Goal: Task Accomplishment & Management: Use online tool/utility

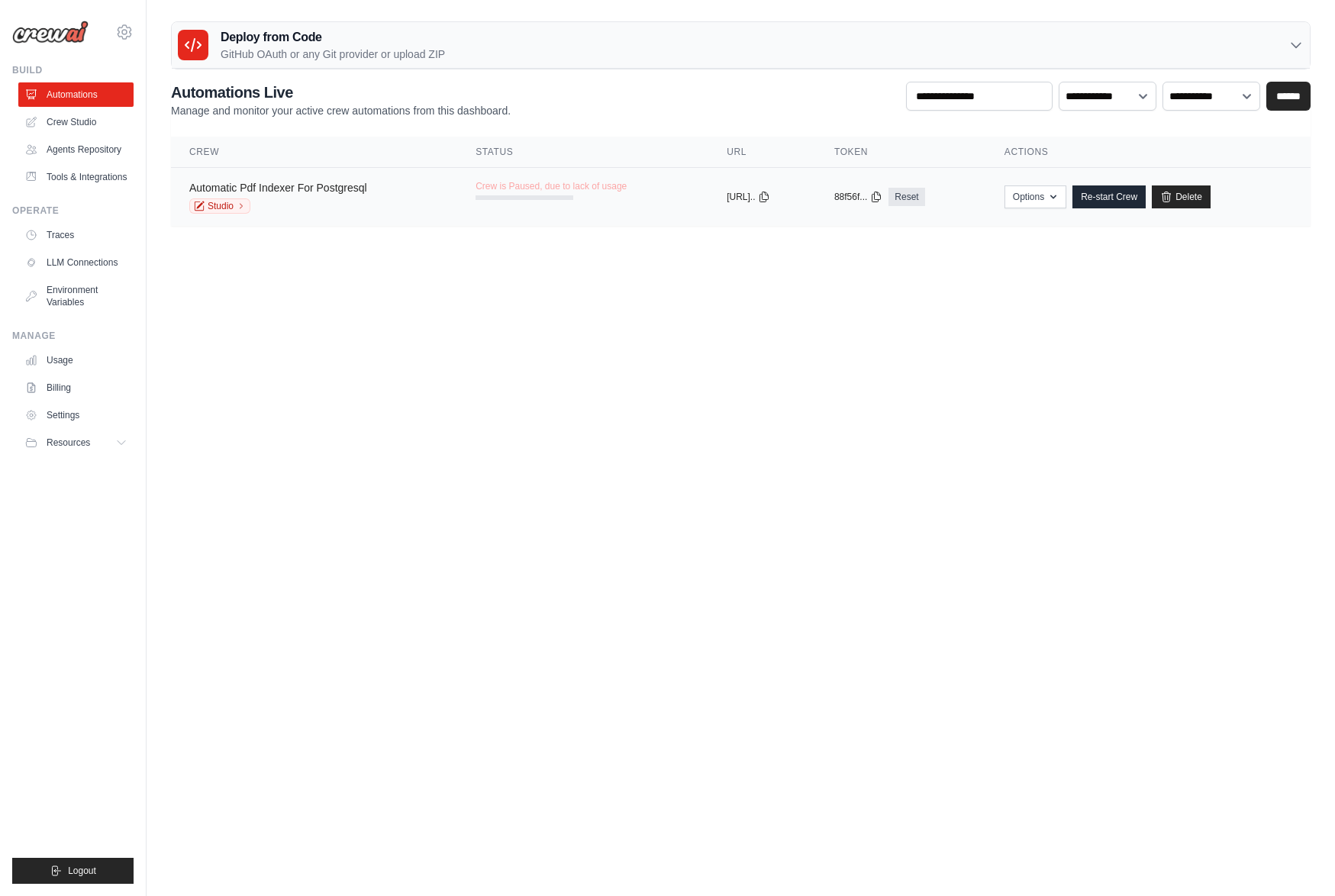
click at [292, 187] on link "Automatic Pdf Indexer For Postgresql" at bounding box center [278, 187] width 178 height 12
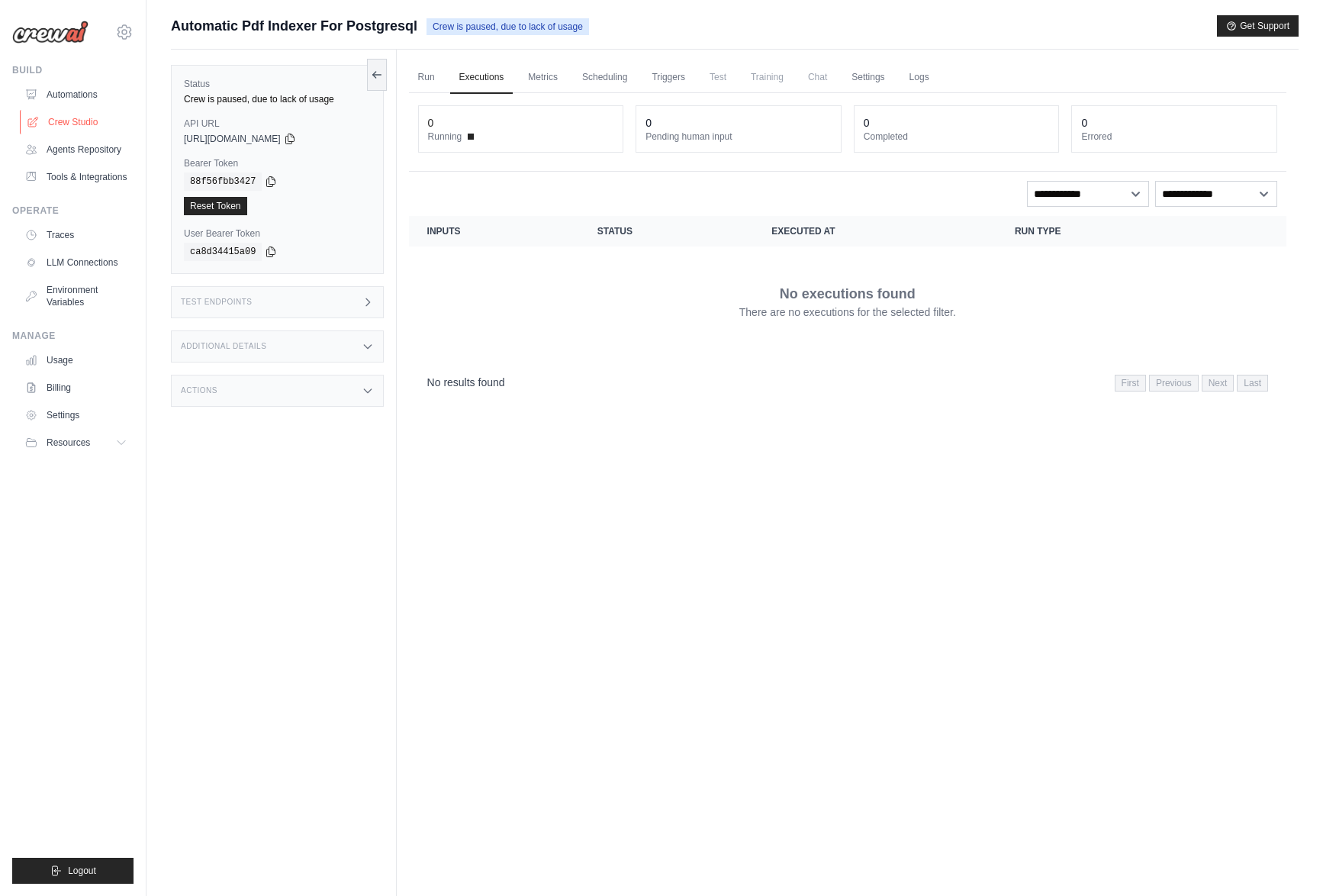
click at [90, 123] on link "Crew Studio" at bounding box center [77, 122] width 115 height 25
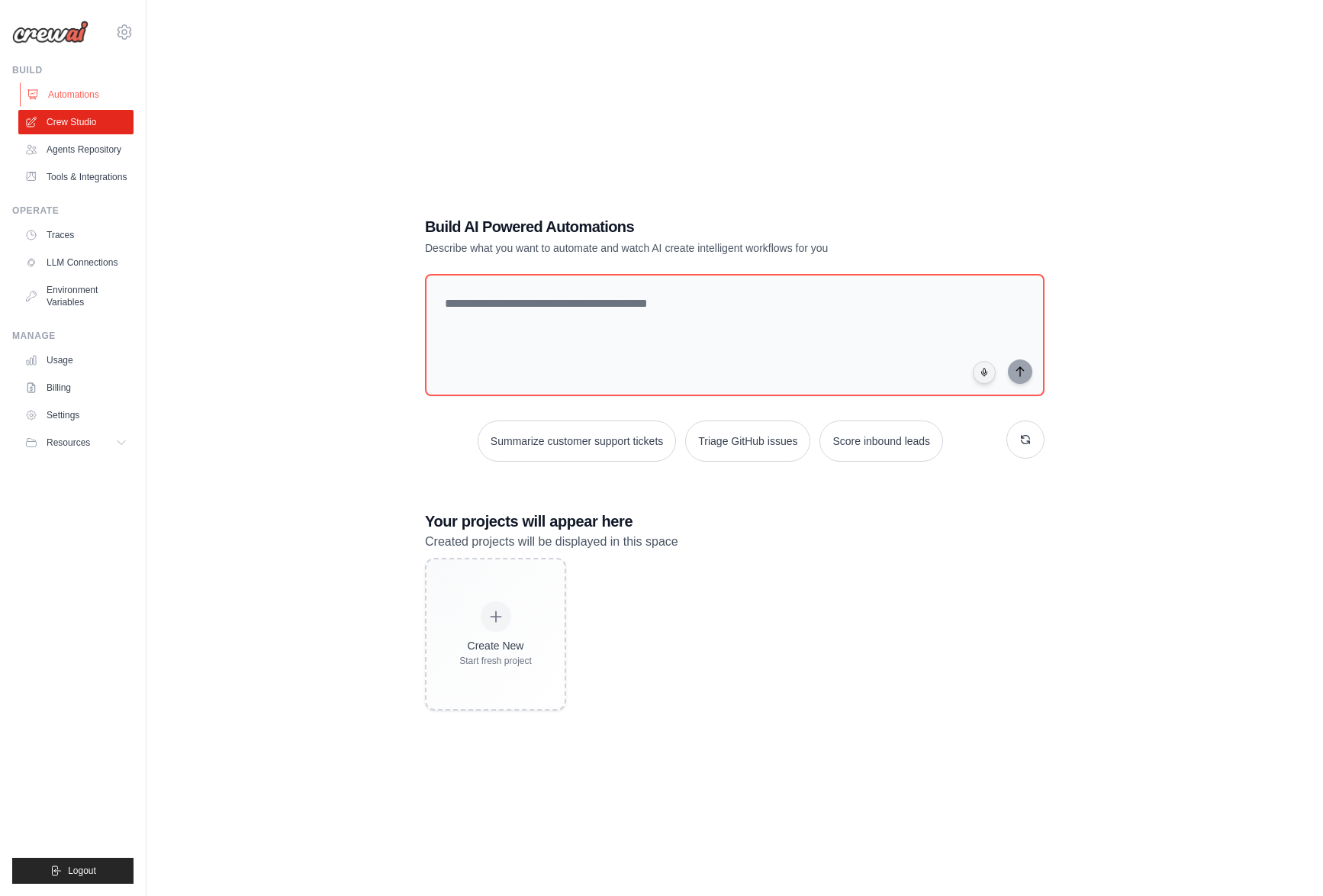
click at [84, 94] on link "Automations" at bounding box center [77, 94] width 115 height 25
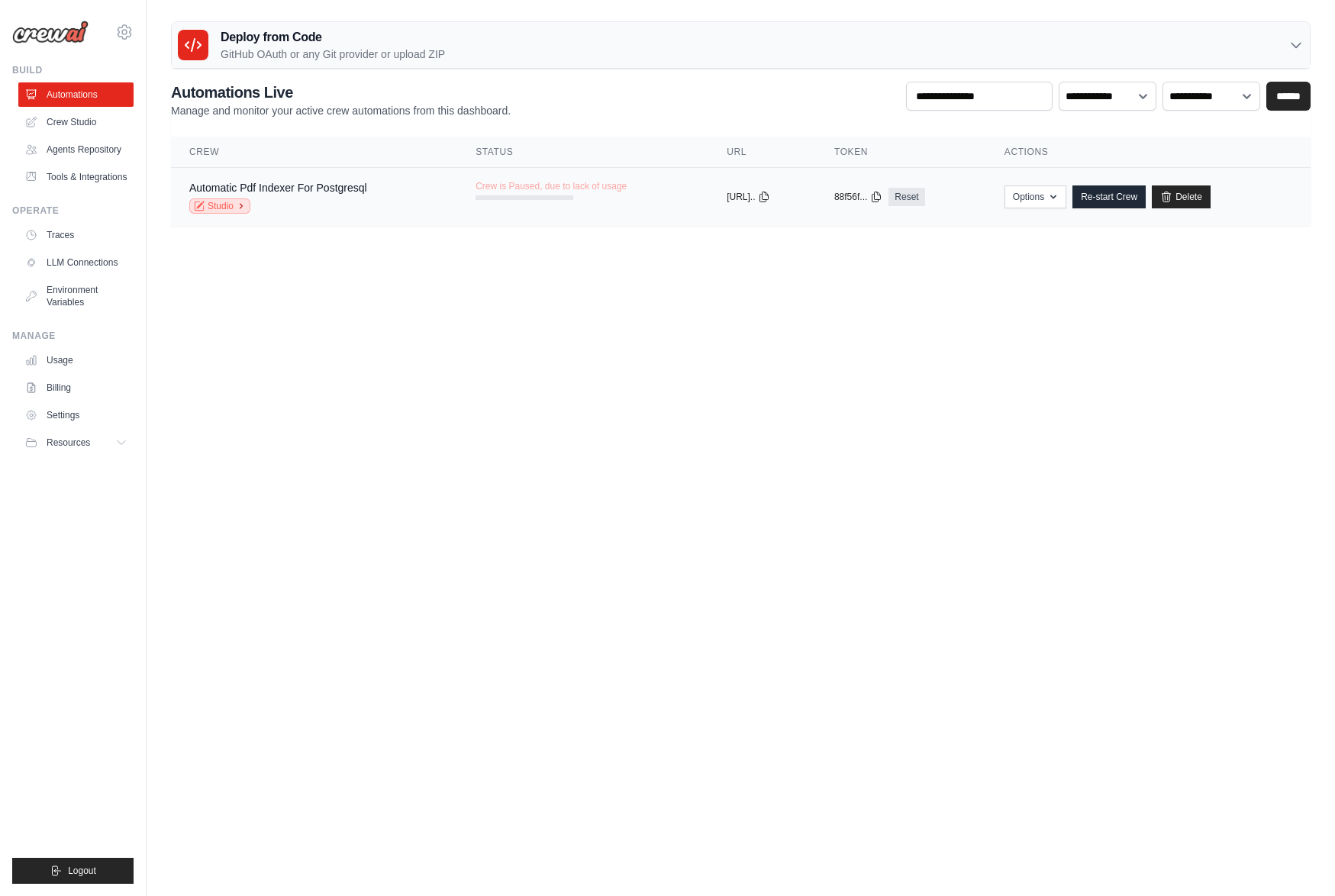
click at [224, 203] on link "Studio" at bounding box center [220, 205] width 61 height 15
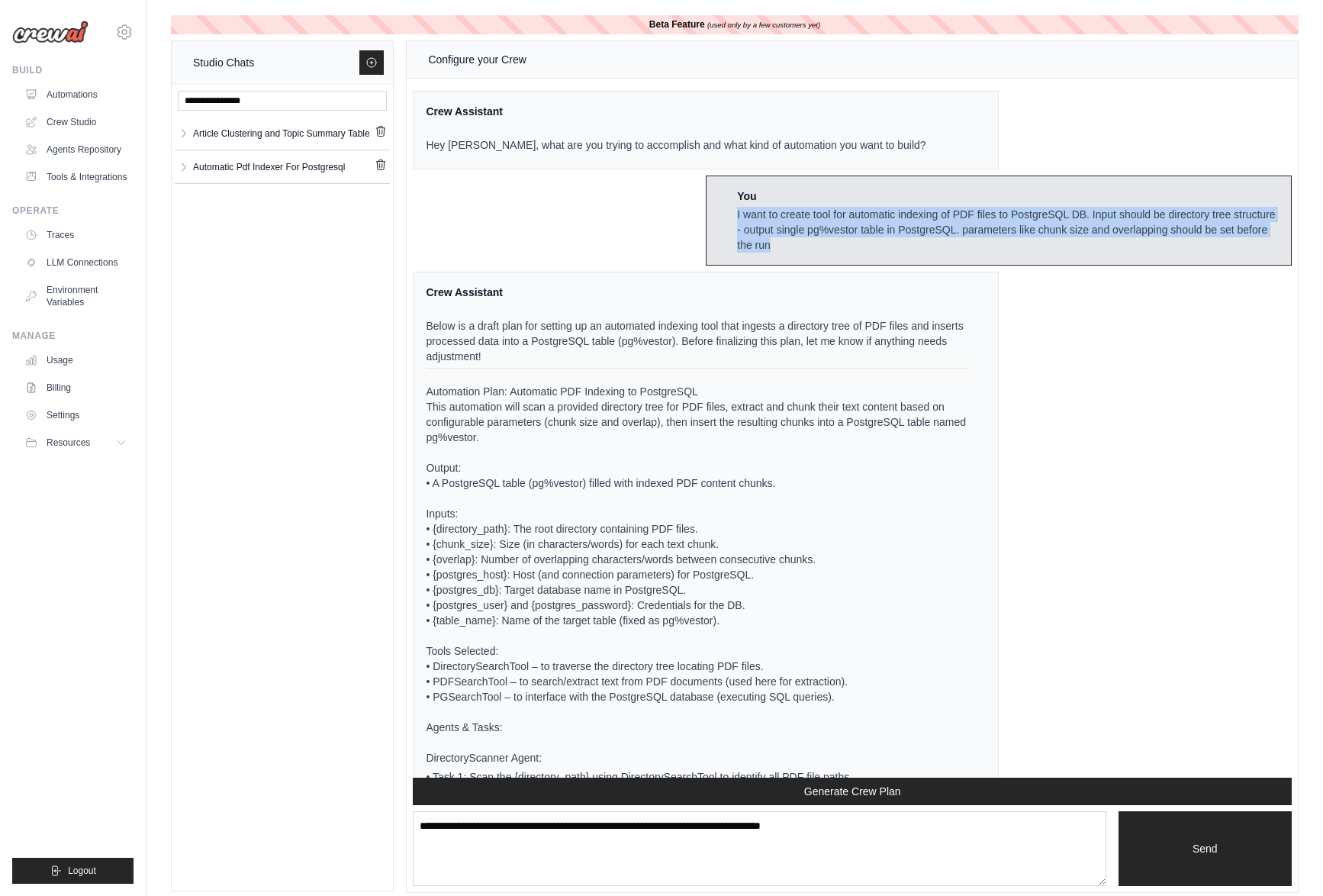
drag, startPoint x: 733, startPoint y: 216, endPoint x: 862, endPoint y: 244, distance: 132.0
click at [862, 244] on div "I want to create tool for automatic indexing of PDF files to PostgreSQL DB. Inp…" at bounding box center [1008, 229] width 541 height 46
click at [185, 133] on icon "button" at bounding box center [184, 133] width 4 height 8
click at [236, 163] on div "Article Clusteri... **" at bounding box center [282, 168] width 203 height 30
click at [182, 204] on icon "button" at bounding box center [184, 206] width 12 height 12
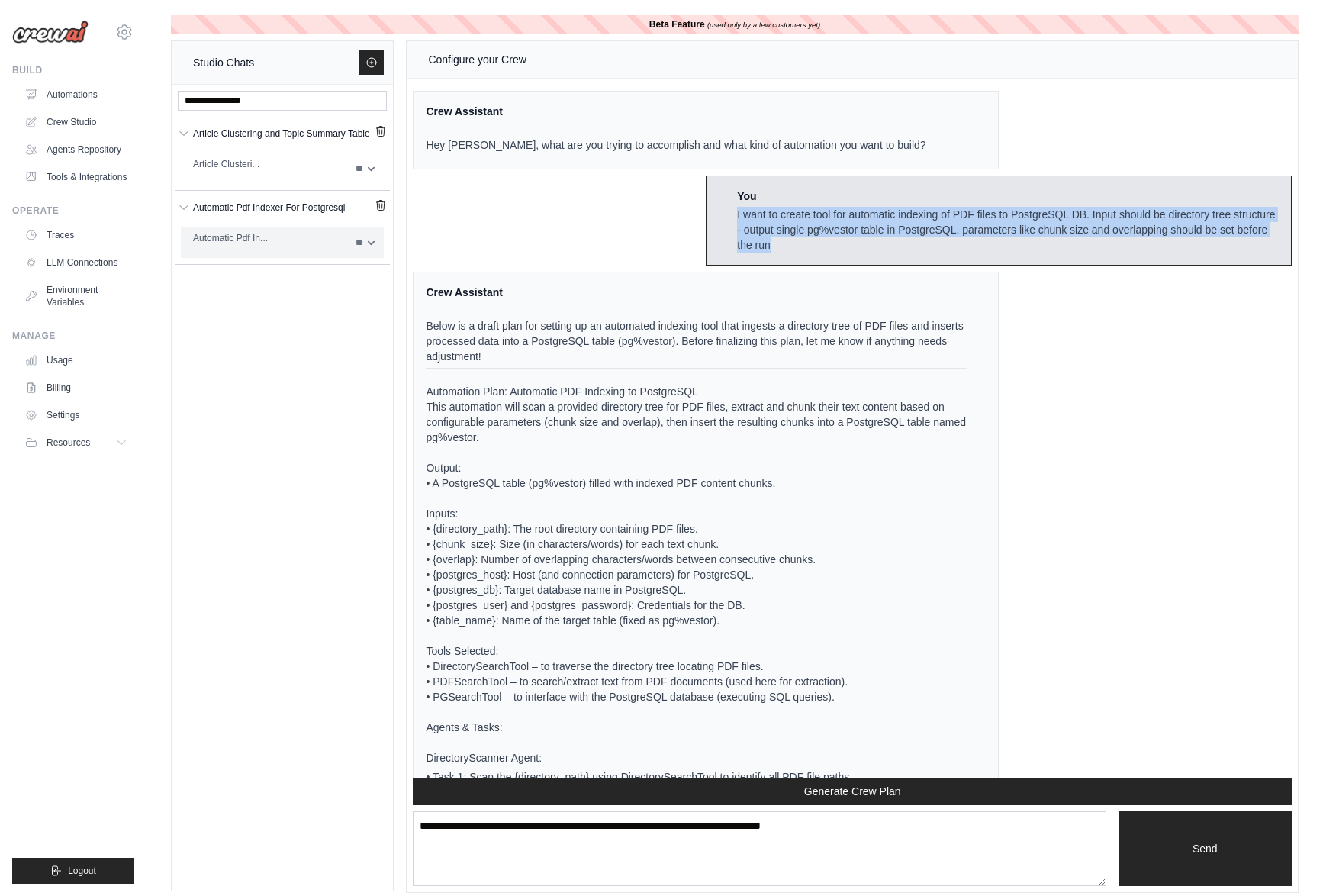
click at [224, 233] on div "Automatic Pdf In..." at bounding box center [270, 238] width 153 height 15
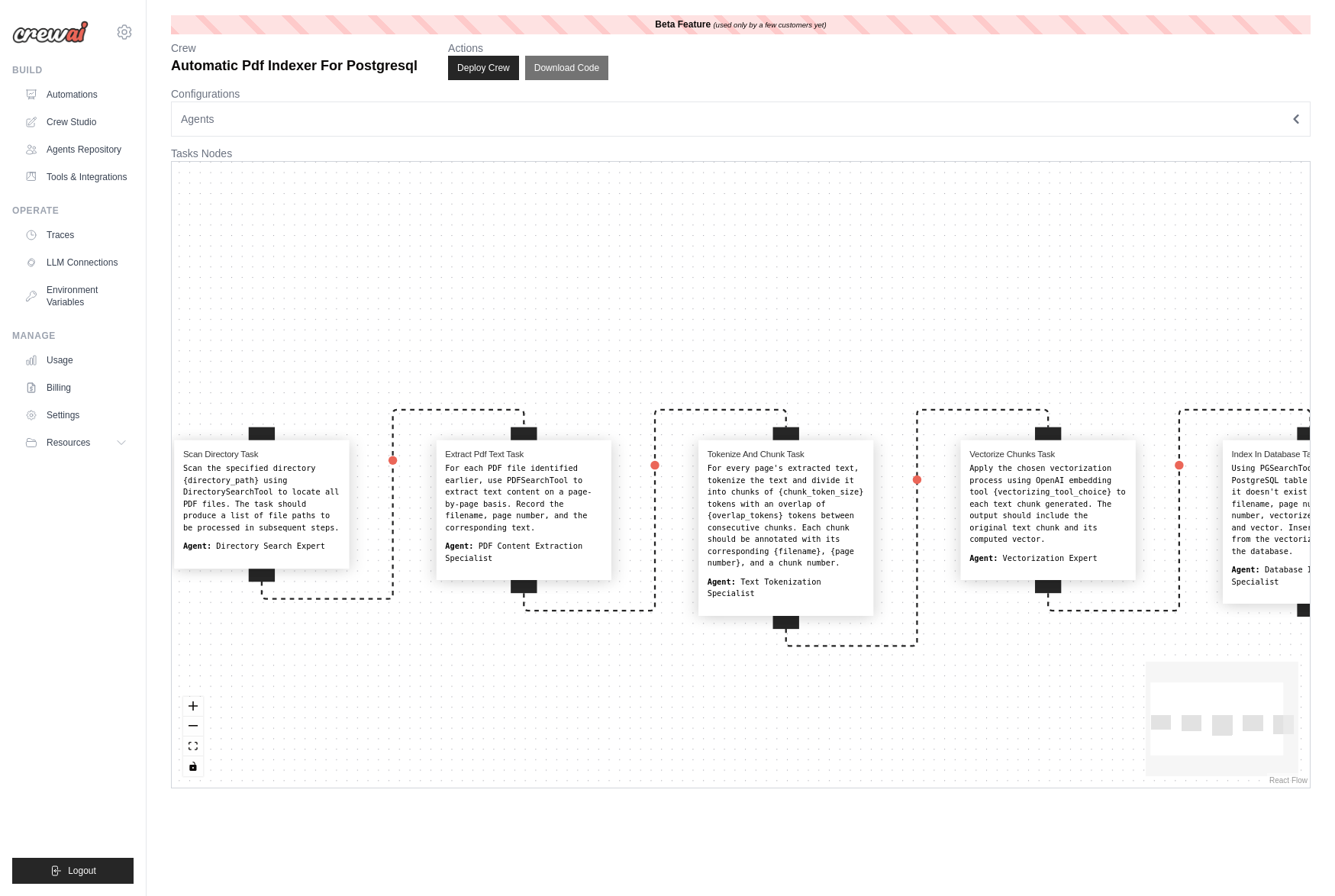
click at [1210, 60] on div "Crew Automatic Pdf Indexer For Postgresql Actions Deploy Crew Download Code" at bounding box center [741, 61] width 1140 height 40
drag, startPoint x: 944, startPoint y: 185, endPoint x: 952, endPoint y: 192, distance: 10.6
click at [952, 192] on div "Scan Directory Task Scan the specified directory {directory_path} using Directo…" at bounding box center [741, 474] width 1138 height 625
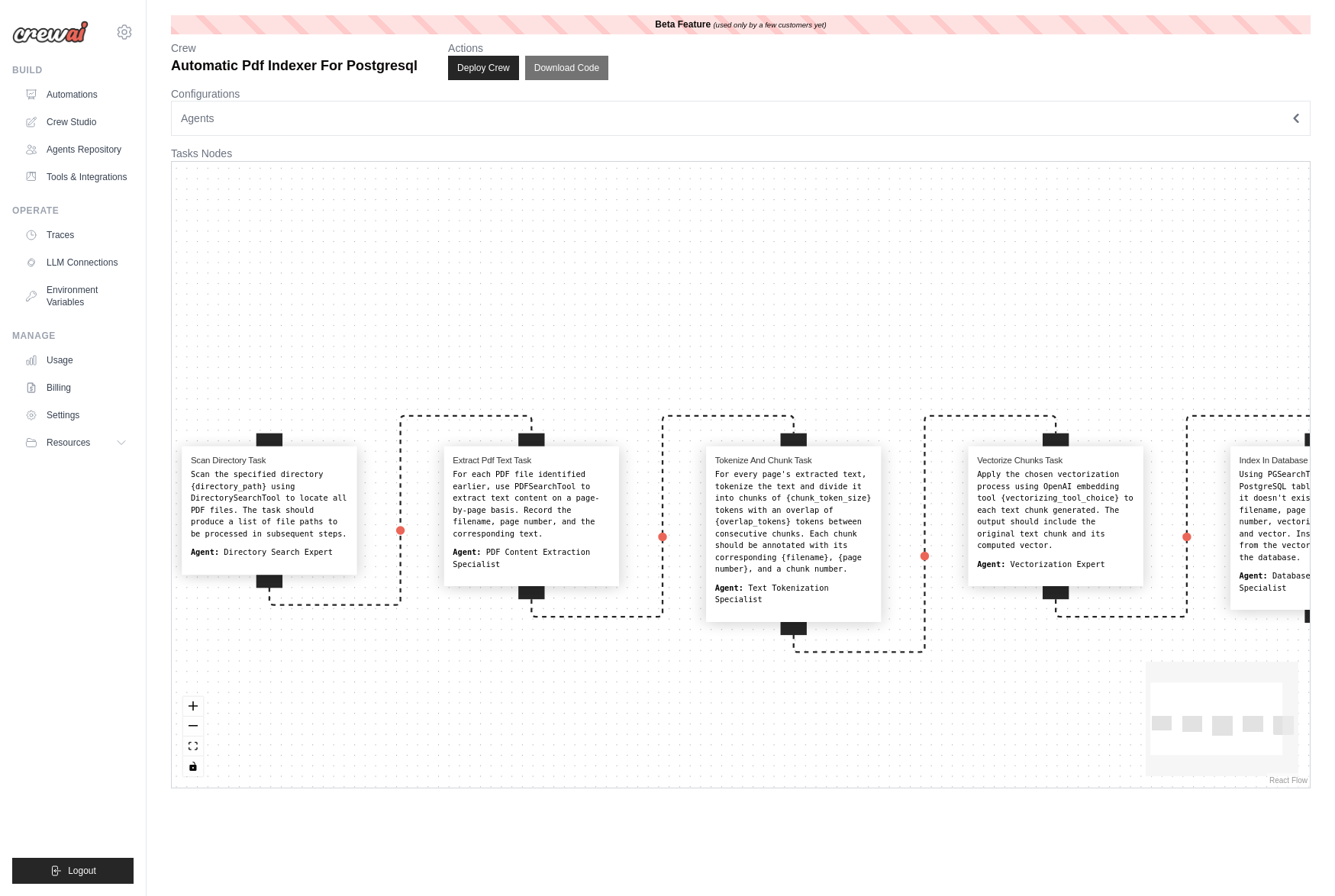
click at [203, 118] on span "Agents" at bounding box center [197, 118] width 34 height 15
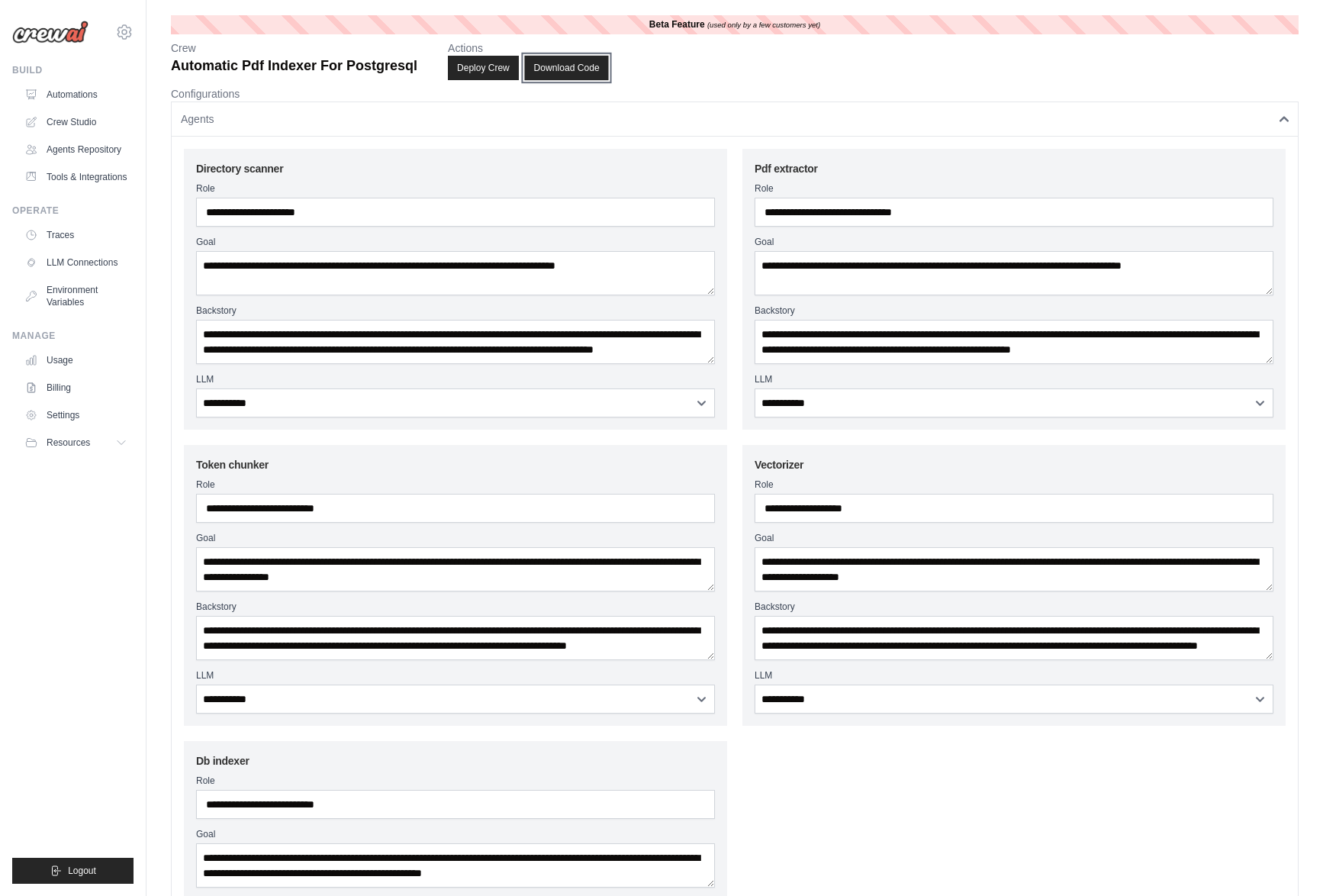
click at [566, 67] on button "Download Code" at bounding box center [565, 68] width 84 height 25
